Goal: Check status: Check status

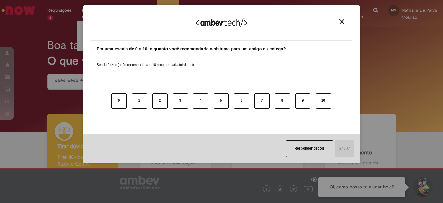
click at [93, 5] on div "Agradecemos seu feedback! Em uma escala de 0 a 10, o quanto você recomendaria o…" at bounding box center [221, 84] width 277 height 190
drag, startPoint x: 93, startPoint y: 5, endPoint x: 99, endPoint y: 1, distance: 6.8
click at [99, 1] on div "Agradecemos seu feedback! Em uma escala de 0 a 10, o quanto você recomendaria o…" at bounding box center [221, 84] width 277 height 190
click at [338, 25] on div "Agradecemos seu feedback!" at bounding box center [221, 27] width 260 height 27
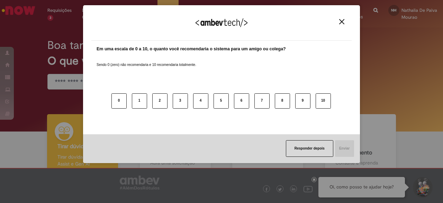
click at [339, 25] on div "Agradecemos seu feedback!" at bounding box center [221, 27] width 260 height 27
click at [338, 22] on button "Close" at bounding box center [341, 22] width 9 height 6
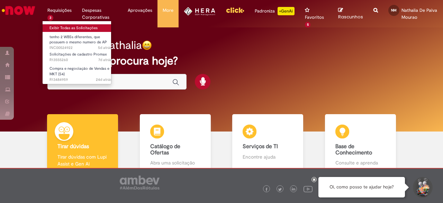
click at [64, 25] on link "Exibir Todas as Solicitações" at bounding box center [81, 28] width 76 height 8
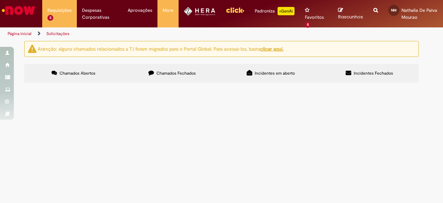
click at [158, 77] on label "Chamados Fechados" at bounding box center [172, 73] width 99 height 19
drag, startPoint x: 88, startPoint y: 126, endPoint x: 38, endPoint y: 109, distance: 53.0
click at [0, 0] on span "R13484901" at bounding box center [0, 0] width 0 height 0
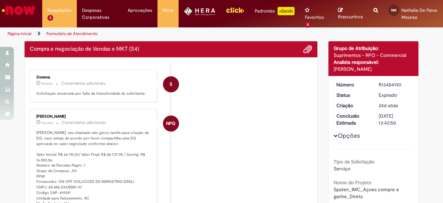
drag, startPoint x: 137, startPoint y: 108, endPoint x: 112, endPoint y: 129, distance: 32.0
click at [112, 130] on p "[PERSON_NAME], seu chamado não gerou tarefa para criação de DG, caso esteja de …" at bounding box center [93, 168] width 115 height 76
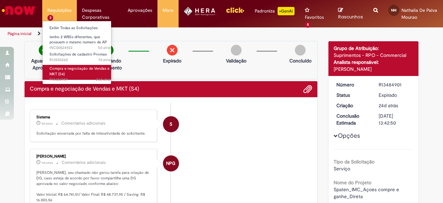
click at [68, 75] on link "Compra e negociação de Vendas e MKT (S4) 24d atrás 24 dias atrás R13484959" at bounding box center [81, 72] width 76 height 15
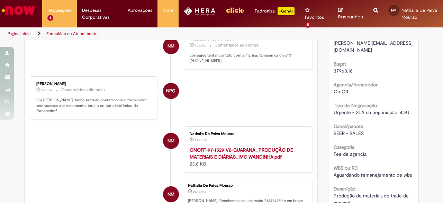
scroll to position [214, 0]
